Goal: Information Seeking & Learning: Find specific fact

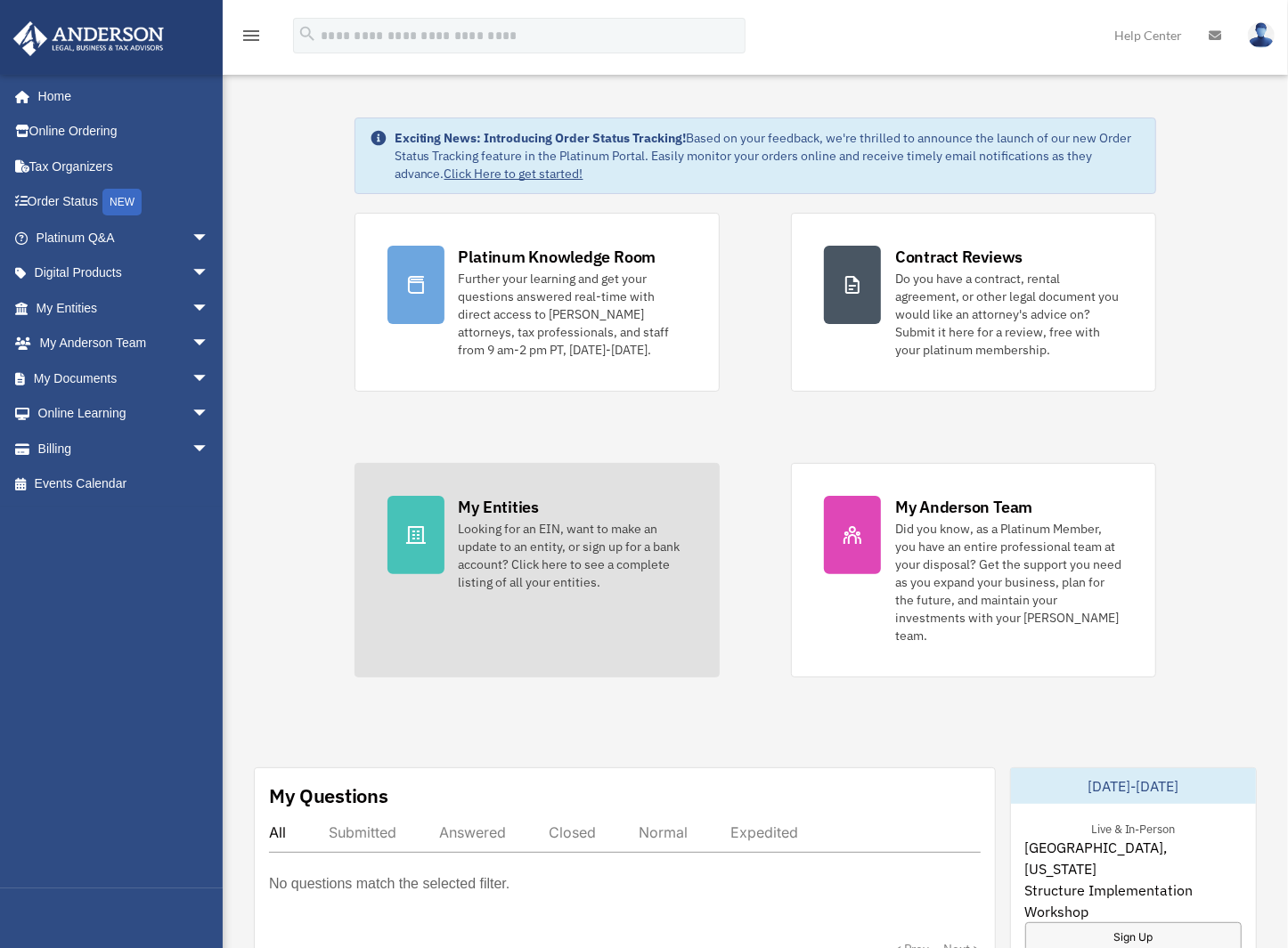
click at [482, 506] on div "My Entities" at bounding box center [498, 506] width 80 height 22
click at [451, 537] on link "My Entities Looking for an EIN, want to make an update to an entity, or sign up…" at bounding box center [536, 570] width 365 height 214
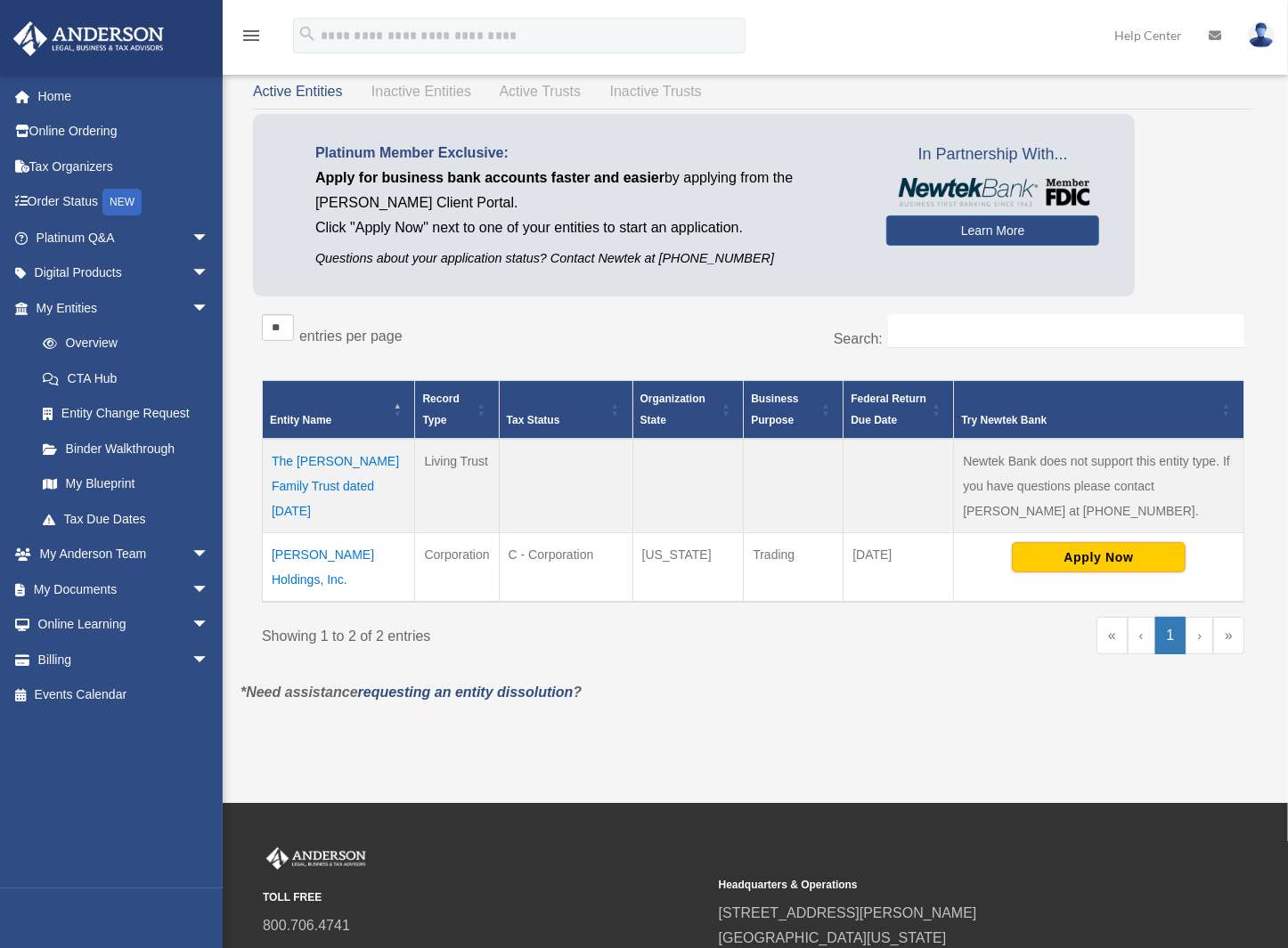
scroll to position [89, 0]
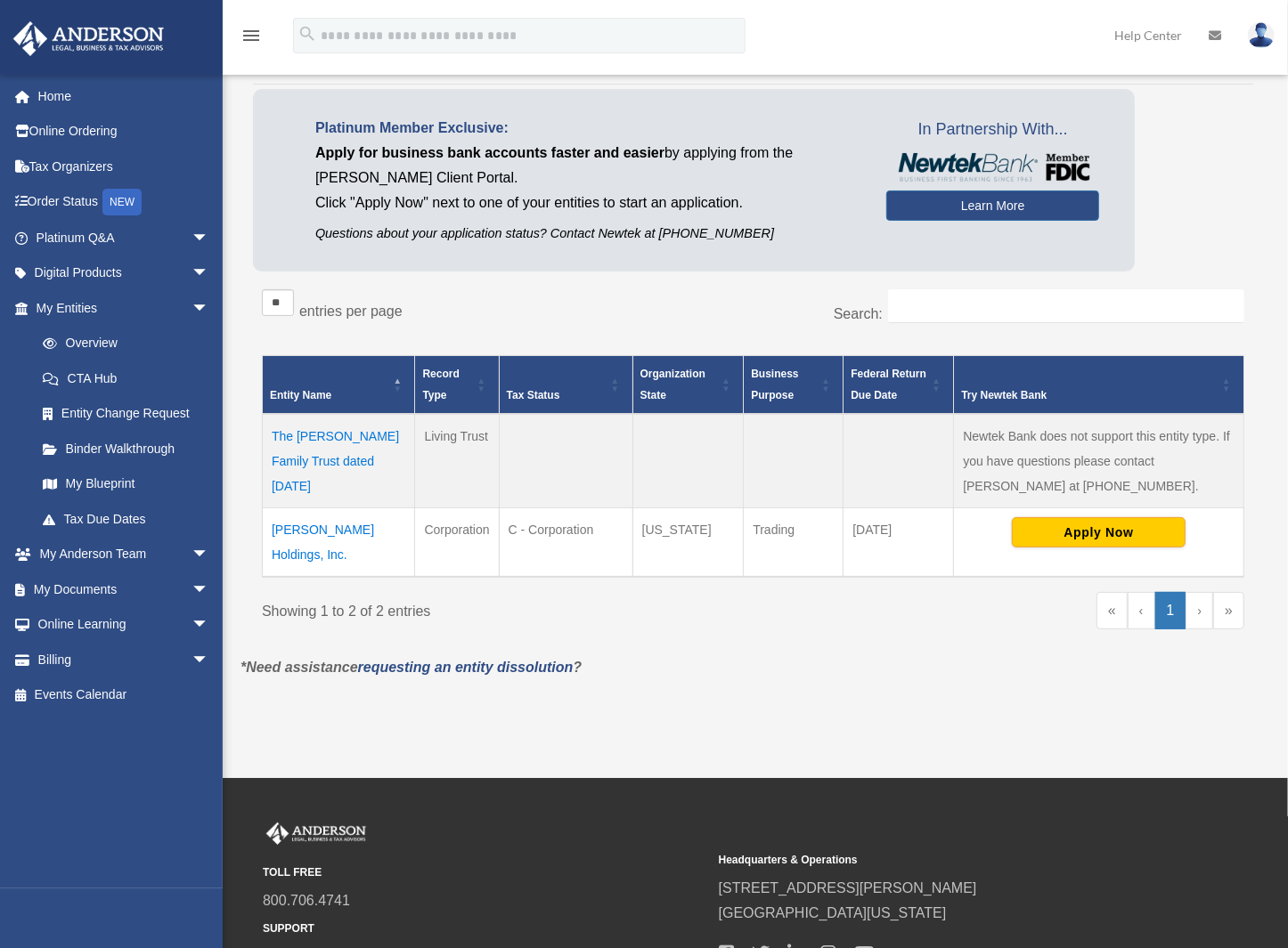
click at [332, 530] on td "Vold Holdings, Inc." at bounding box center [339, 542] width 152 height 69
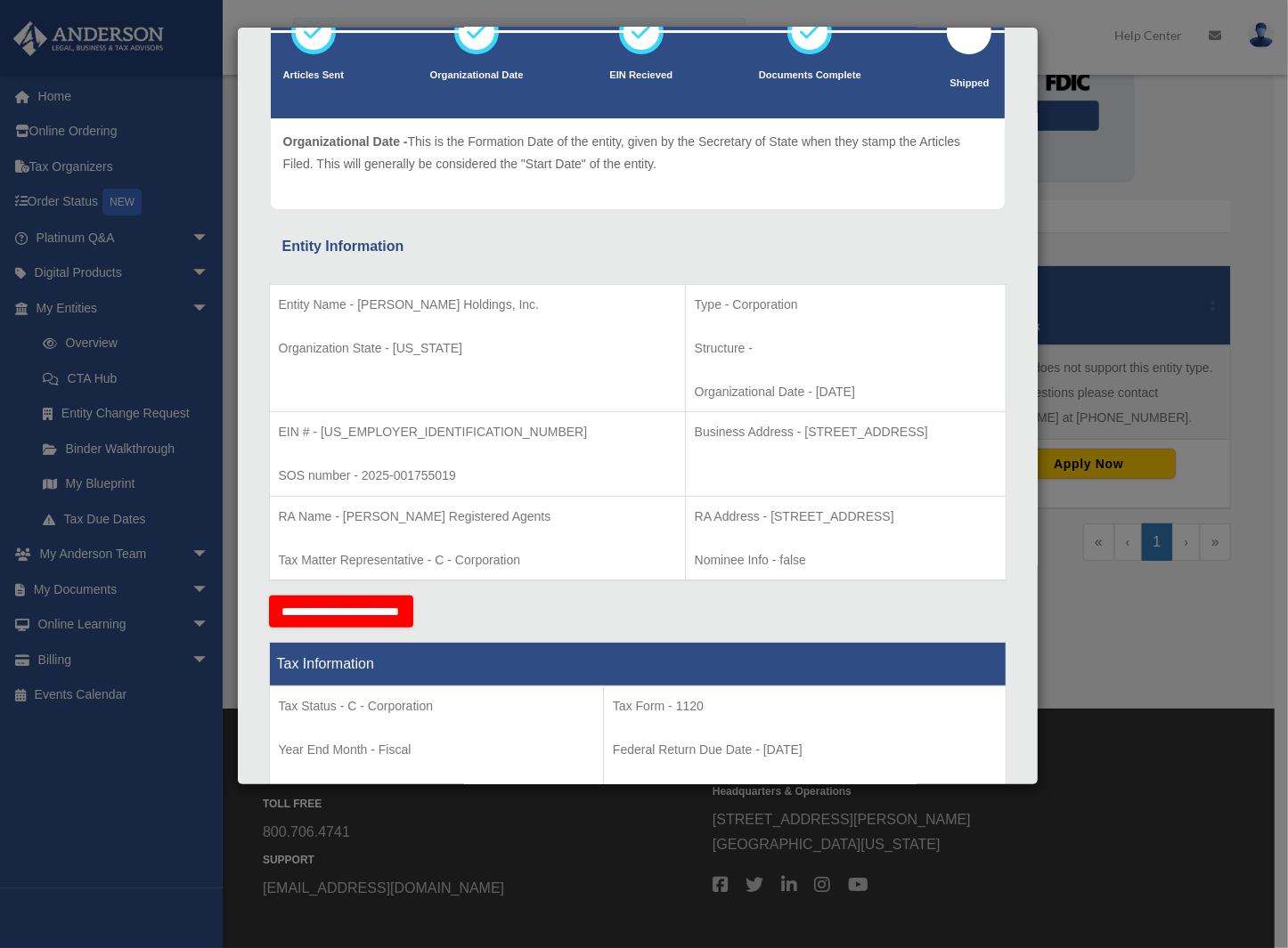
scroll to position [178, 0]
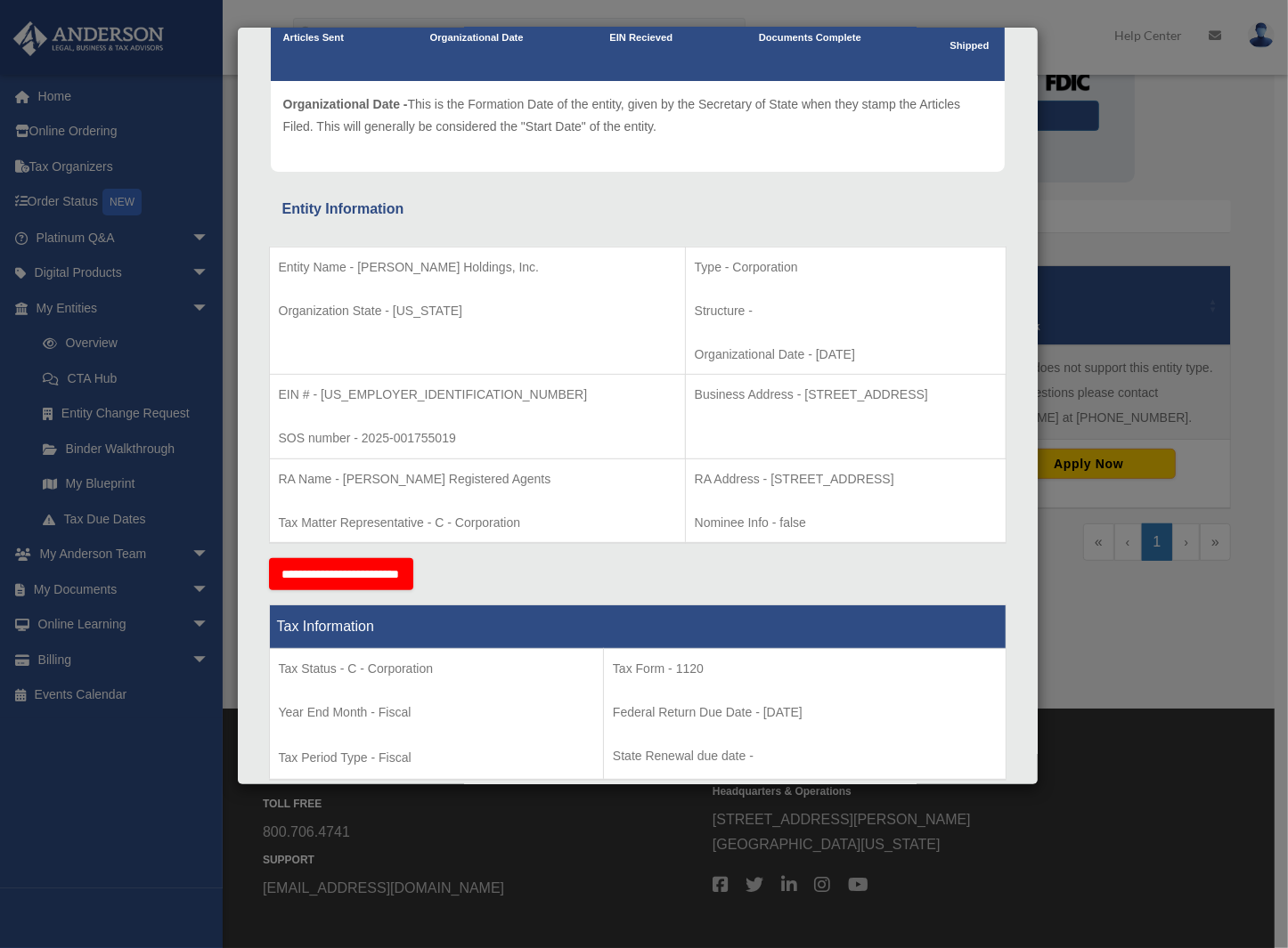
click at [447, 434] on p "SOS number - 2025-001755019" at bounding box center [478, 438] width 397 height 22
click at [357, 391] on p "EIN # - 39-4020862" at bounding box center [478, 394] width 397 height 22
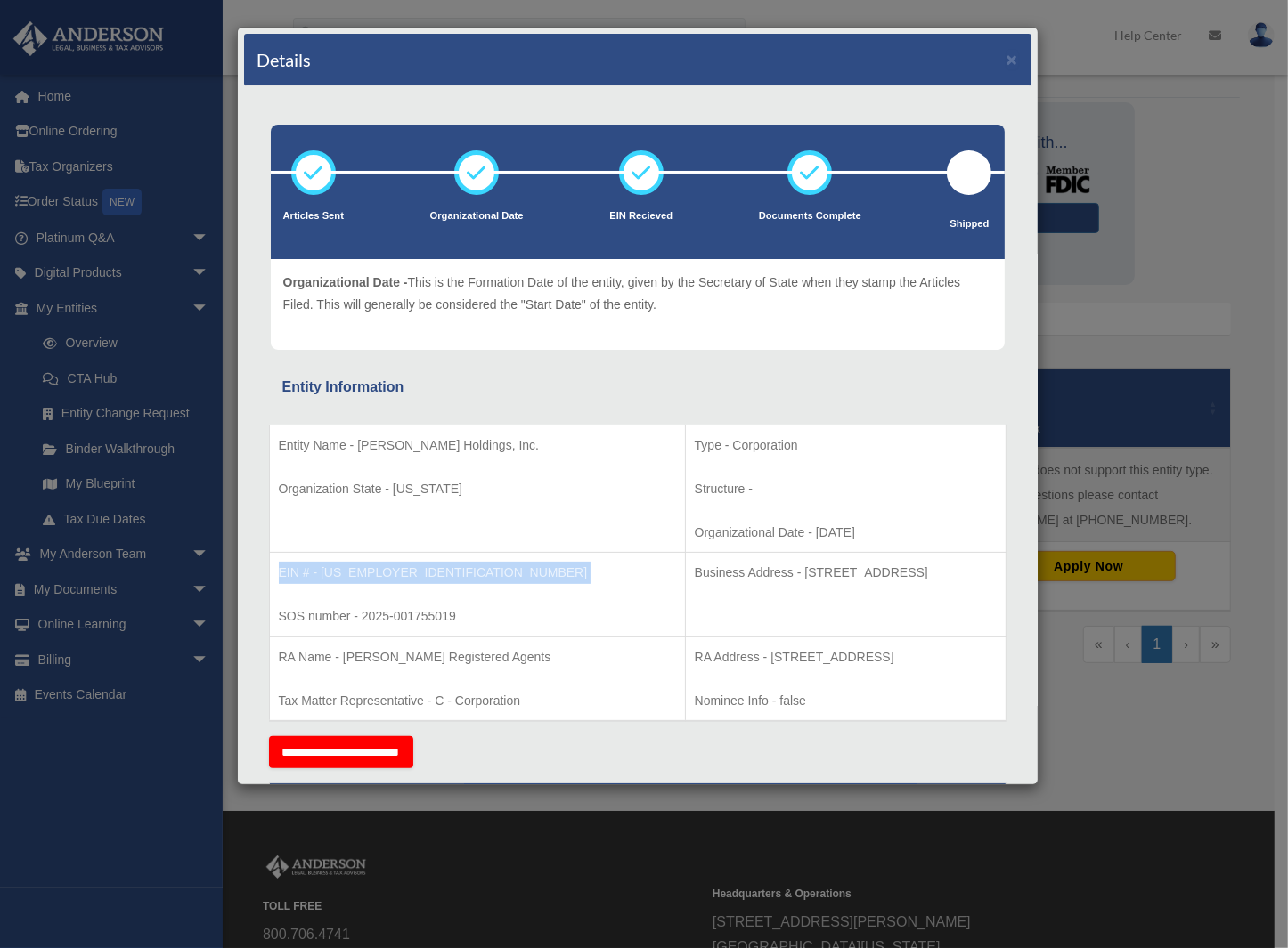
scroll to position [0, 0]
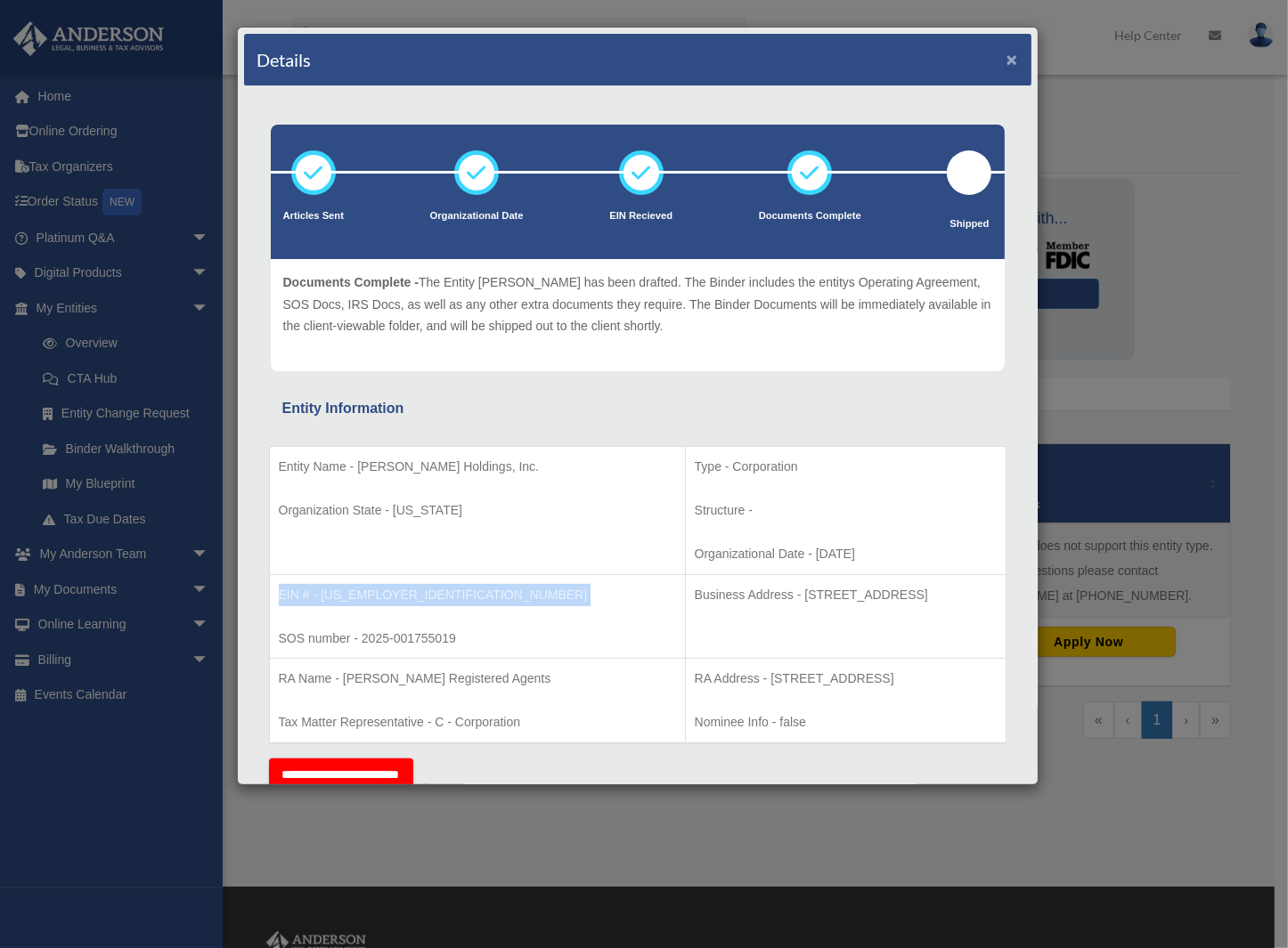
click at [1006, 53] on button "×" at bounding box center [1012, 59] width 12 height 18
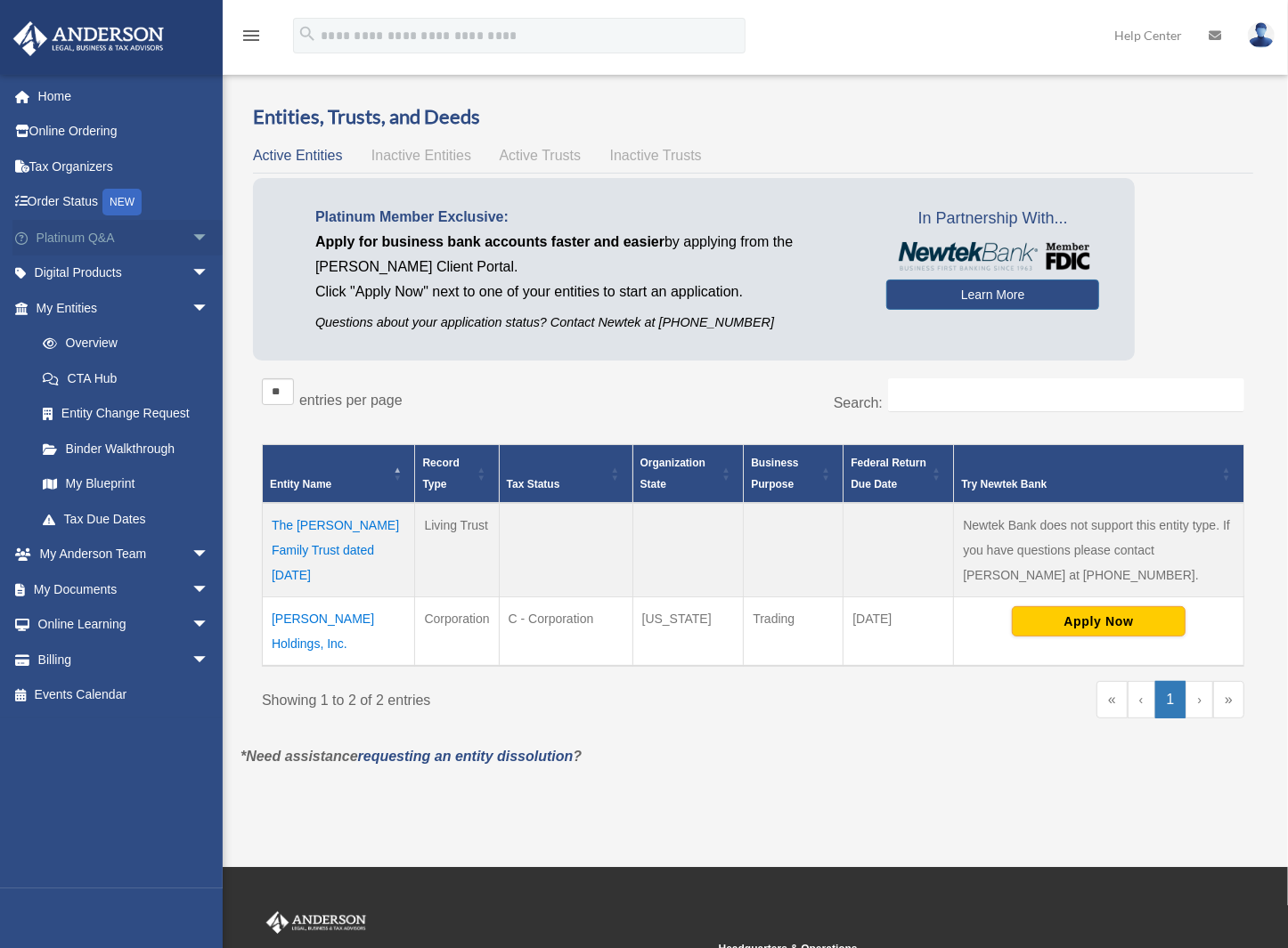
click at [84, 238] on link "Platinum Q&A arrow_drop_down" at bounding box center [124, 237] width 224 height 36
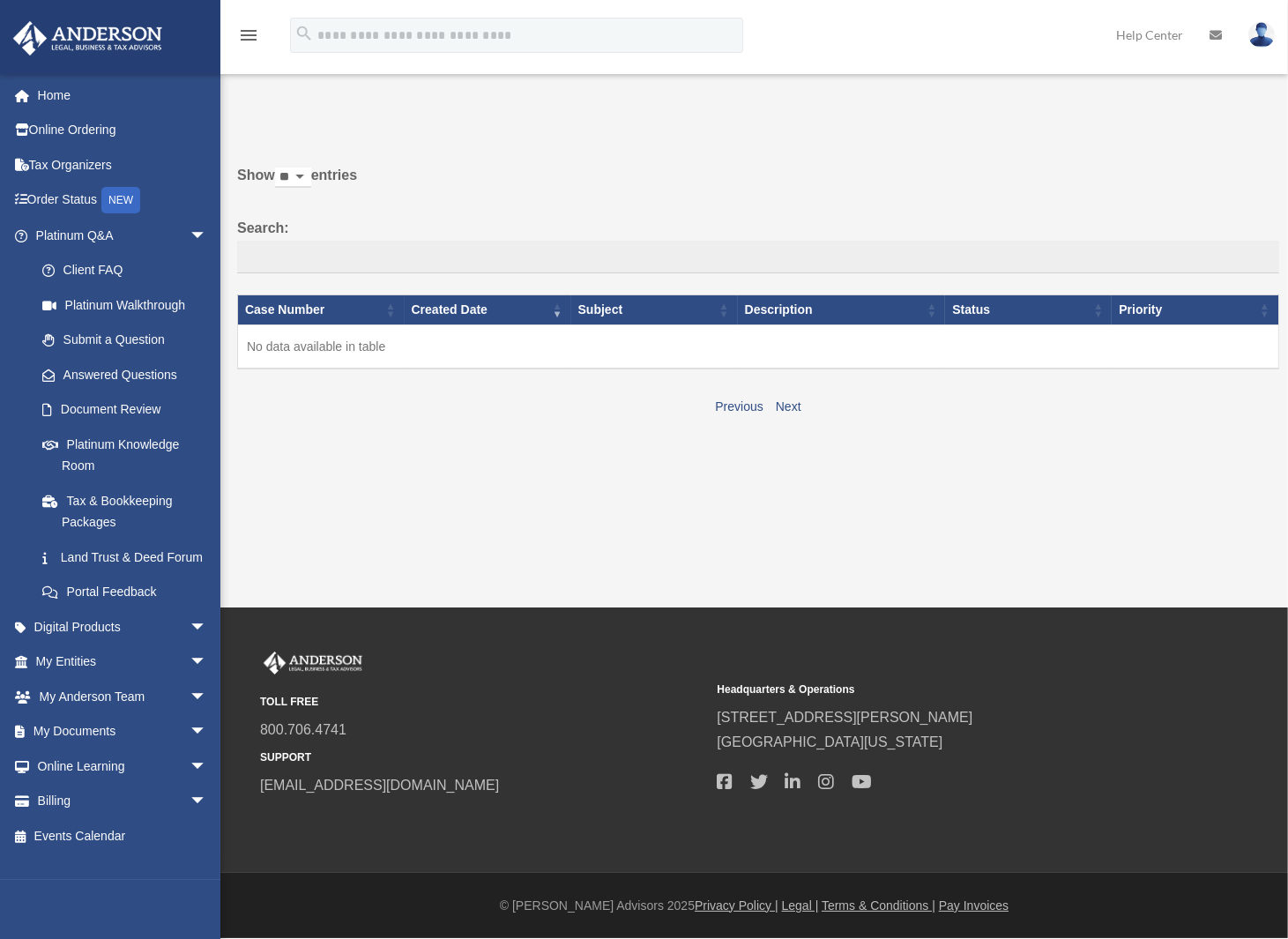
click at [189, 234] on span "arrow_drop_down" at bounding box center [206, 236] width 35 height 36
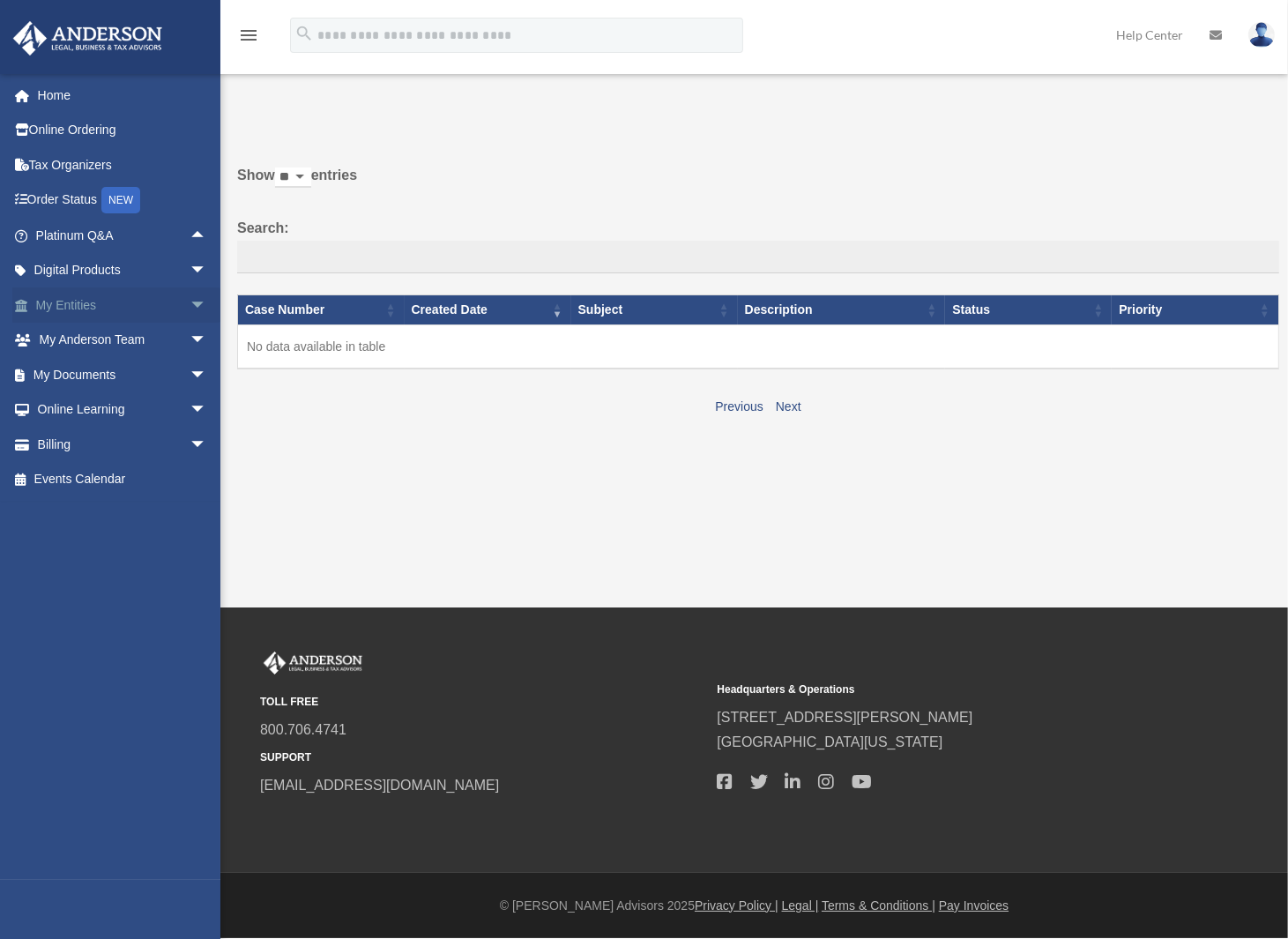
click at [189, 304] on span "arrow_drop_down" at bounding box center [206, 306] width 35 height 36
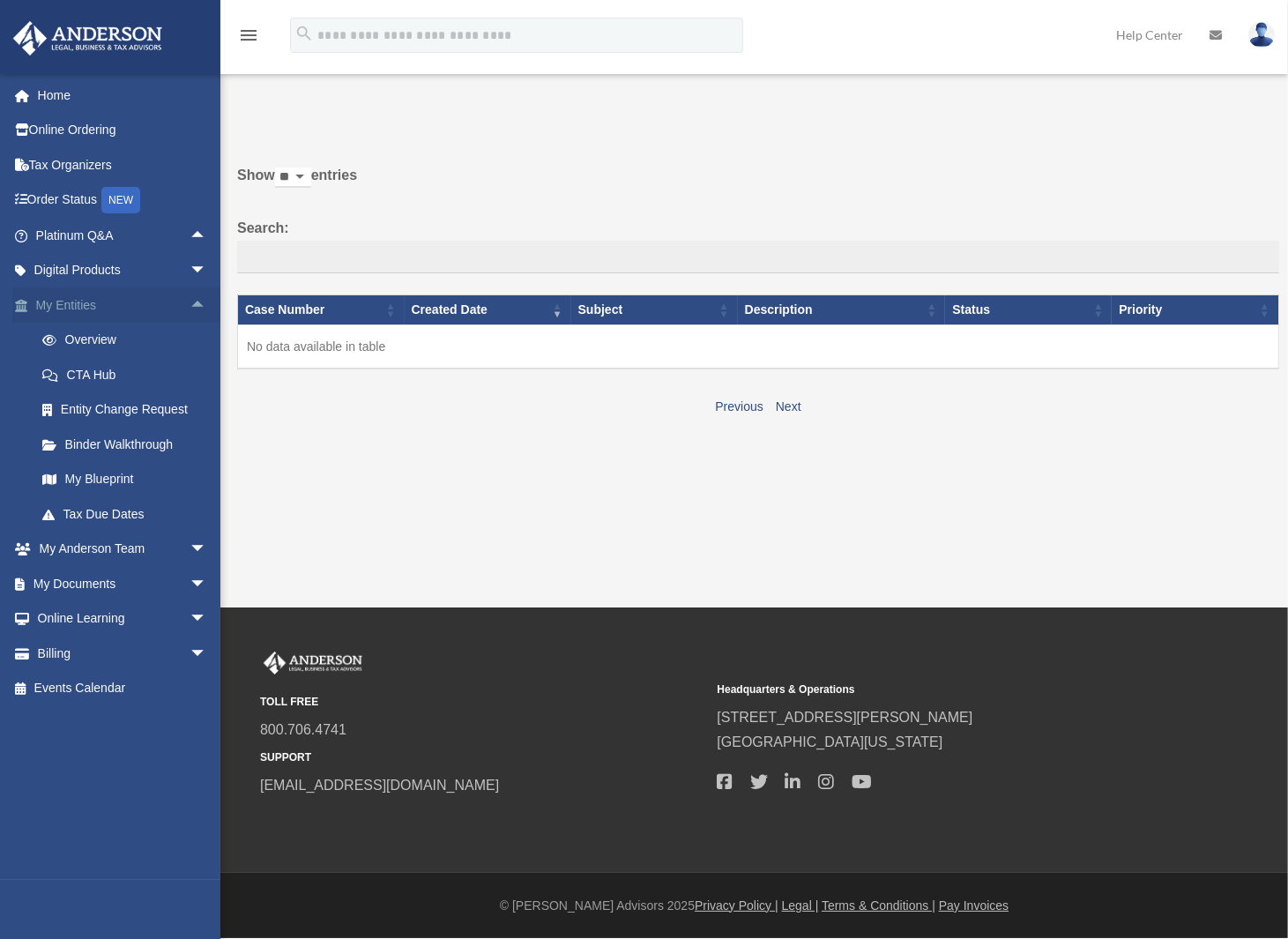
click at [189, 304] on span "arrow_drop_up" at bounding box center [206, 306] width 35 height 36
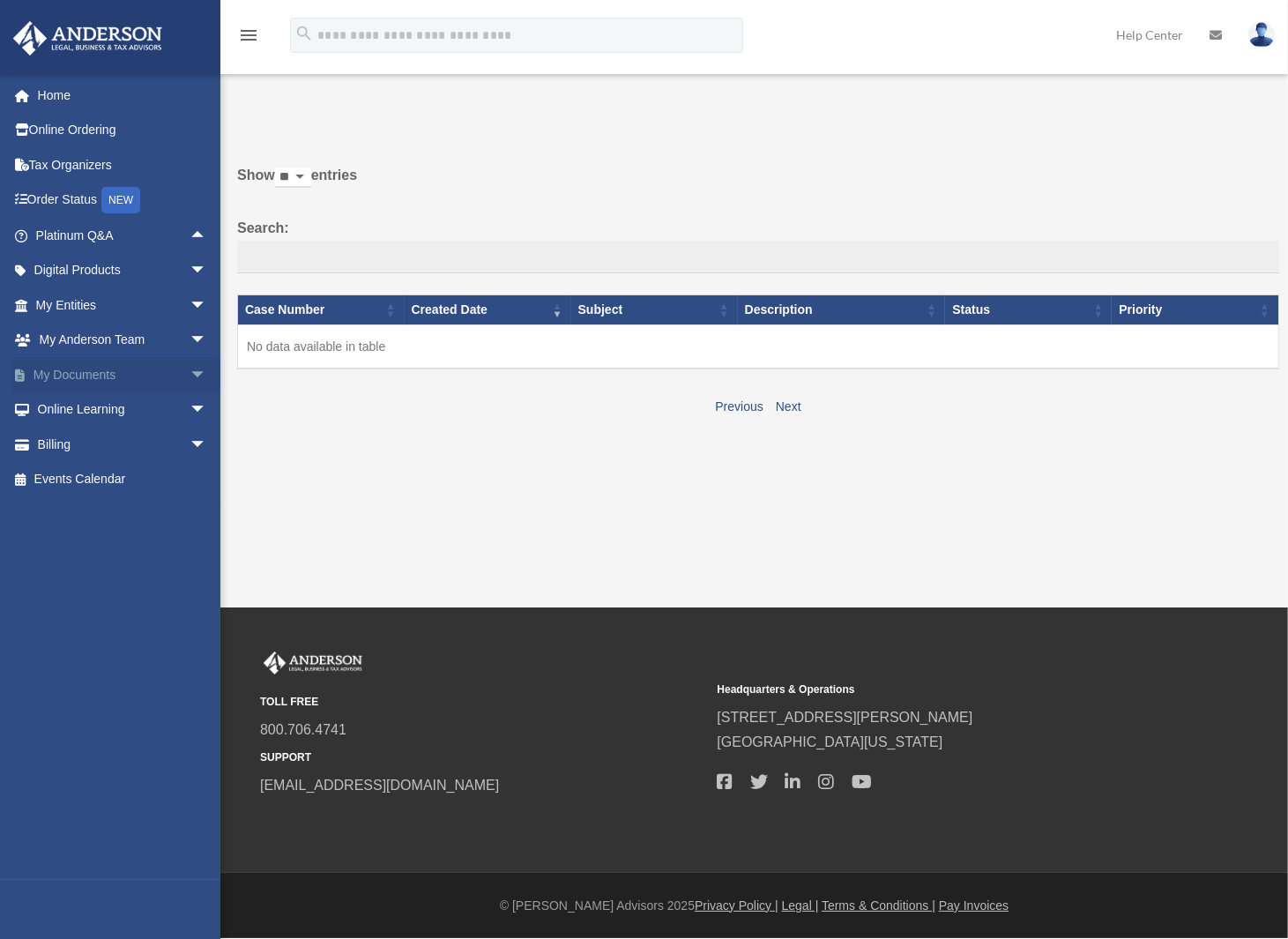
click at [189, 366] on span "arrow_drop_down" at bounding box center [206, 375] width 35 height 36
click at [189, 369] on span "arrow_drop_up" at bounding box center [206, 375] width 35 height 36
